Goal: Information Seeking & Learning: Check status

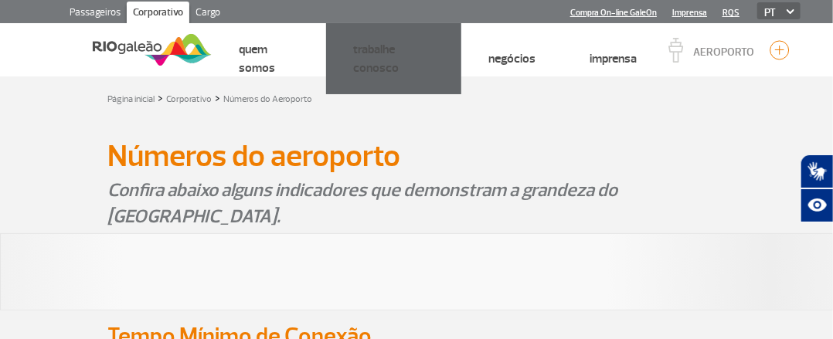
click at [80, 12] on link "Passageiros" at bounding box center [94, 14] width 63 height 25
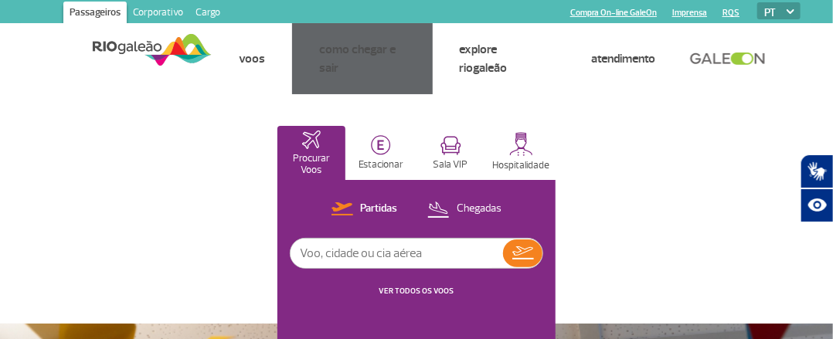
click at [425, 291] on link "VER TODOS OS VOOS" at bounding box center [416, 291] width 75 height 10
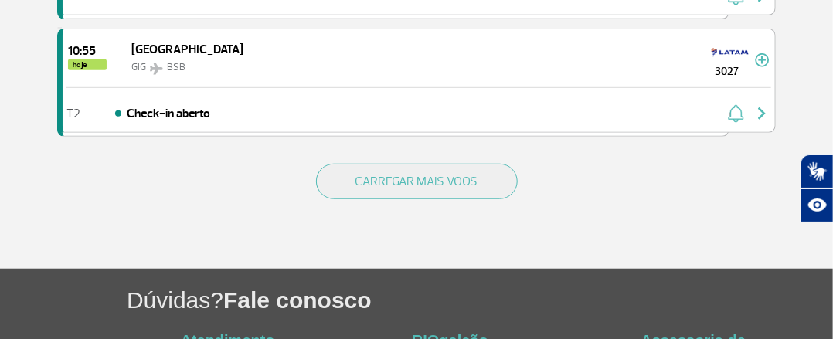
scroll to position [2397, 0]
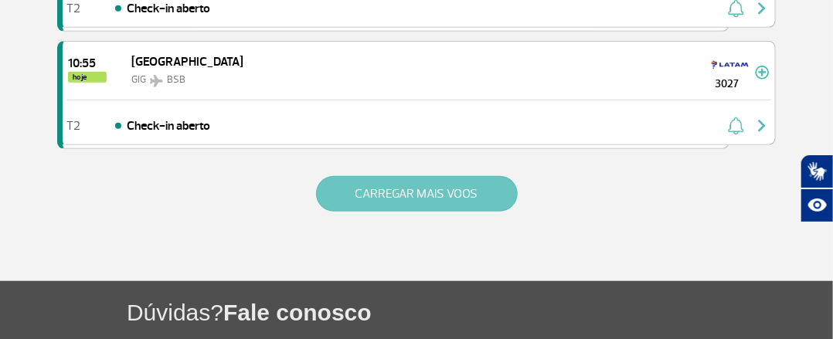
click at [395, 194] on button "CARREGAR MAIS VOOS" at bounding box center [417, 194] width 202 height 36
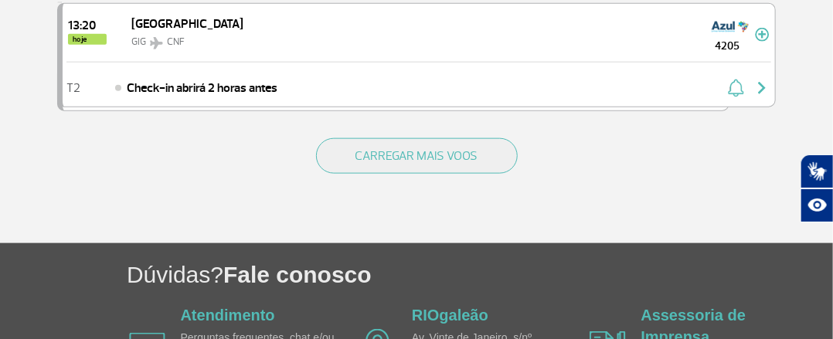
scroll to position [4728, 0]
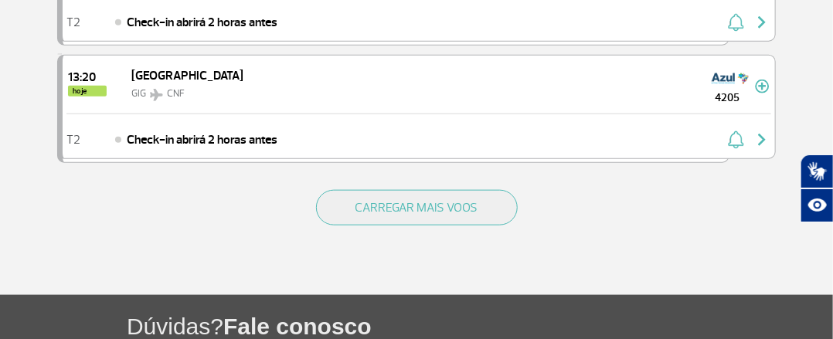
click at [455, 203] on div "CARREGAR MAIS VOOS" at bounding box center [416, 233] width 718 height 124
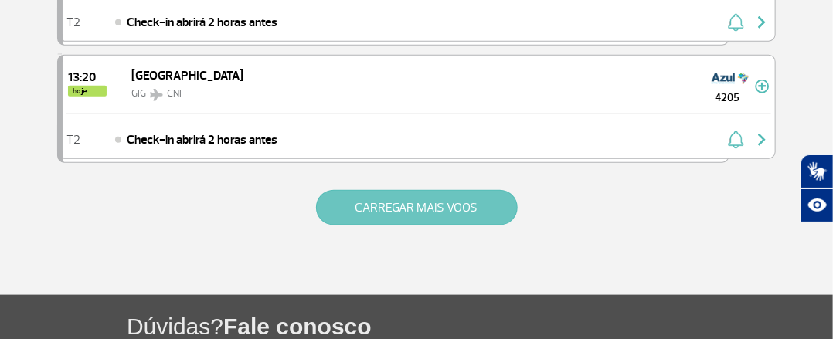
click at [445, 190] on button "CARREGAR MAIS VOOS" at bounding box center [417, 208] width 202 height 36
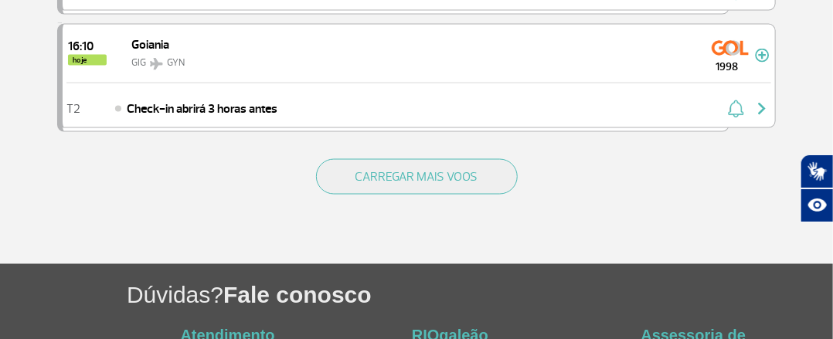
scroll to position [6997, 0]
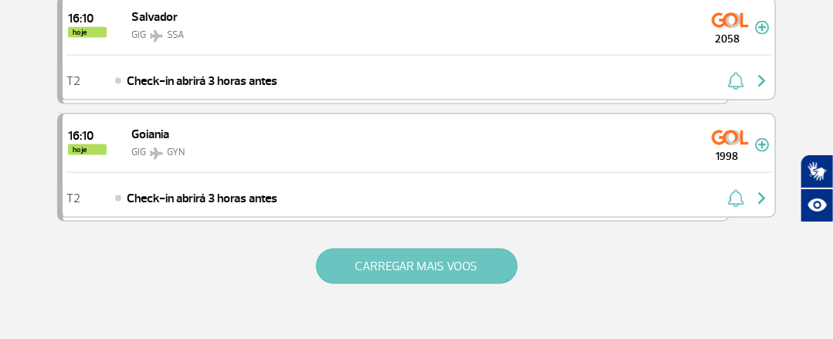
click at [434, 249] on button "CARREGAR MAIS VOOS" at bounding box center [417, 267] width 202 height 36
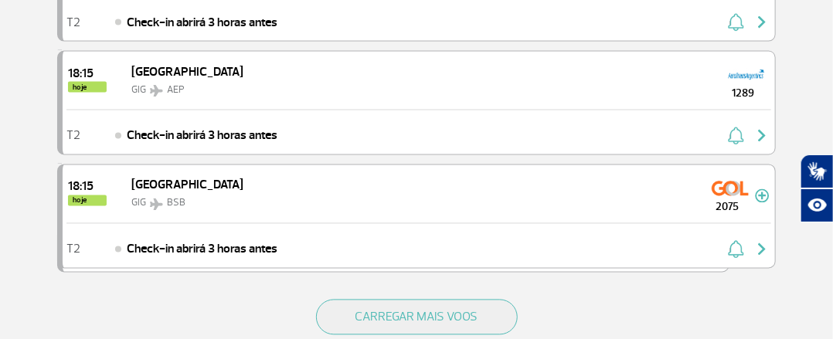
scroll to position [9309, 0]
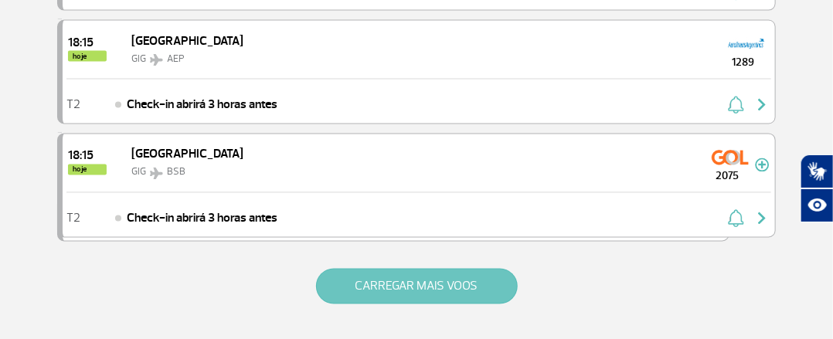
click at [451, 269] on button "CARREGAR MAIS VOOS" at bounding box center [417, 287] width 202 height 36
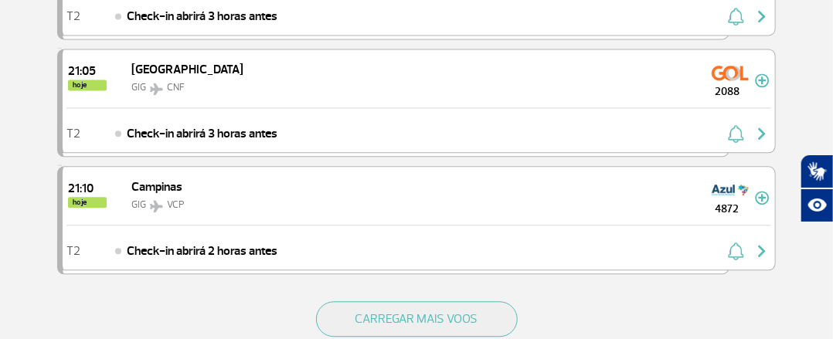
scroll to position [11617, 0]
